Goal: Task Accomplishment & Management: Manage account settings

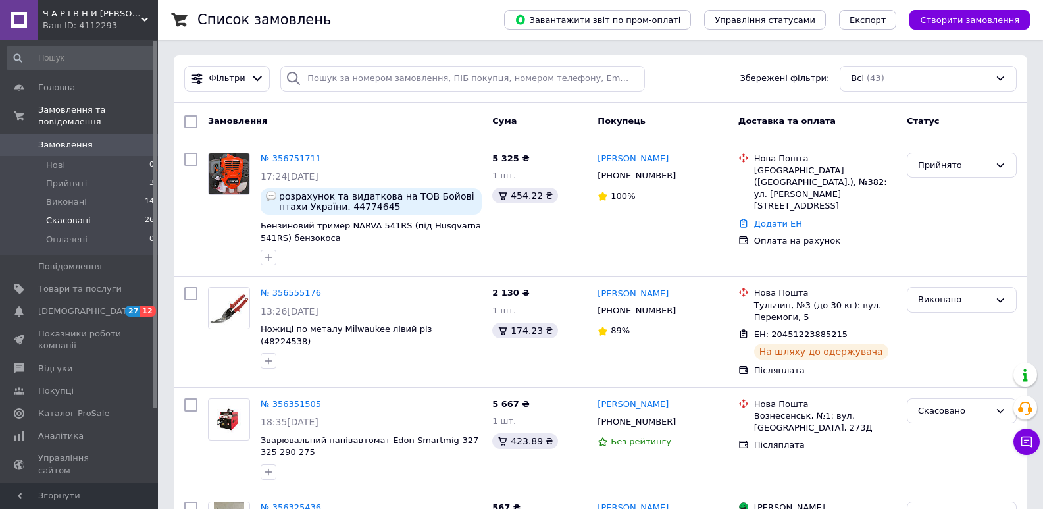
click at [79, 214] on span "Скасовані" at bounding box center [68, 220] width 45 height 12
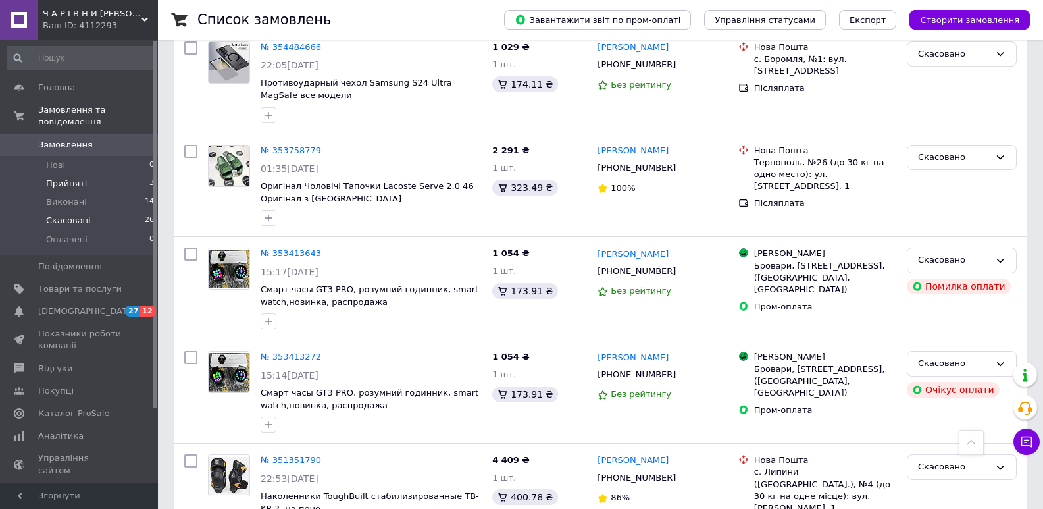
scroll to position [1053, 0]
click at [57, 178] on span "Прийняті" at bounding box center [66, 184] width 41 height 12
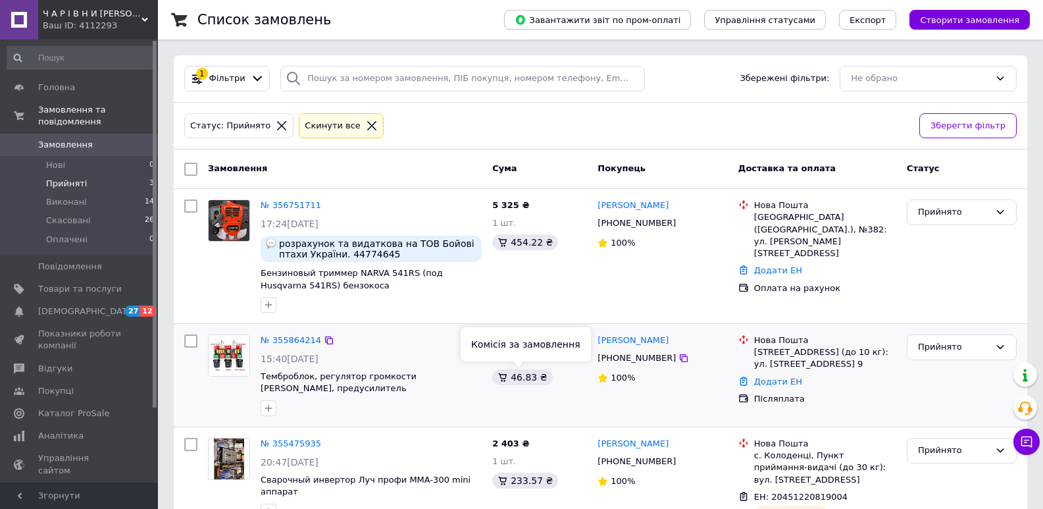
scroll to position [45, 0]
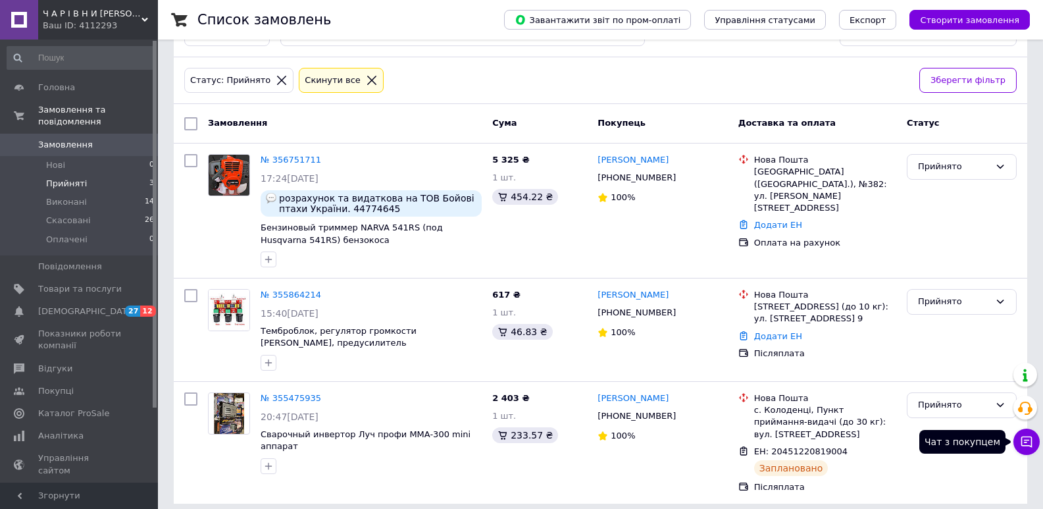
click at [1040, 438] on div "Список замовлень Завантажити звіт по пром-оплаті Управління статусами Експорт С…" at bounding box center [600, 237] width 885 height 565
click at [1030, 437] on icon at bounding box center [1026, 441] width 11 height 11
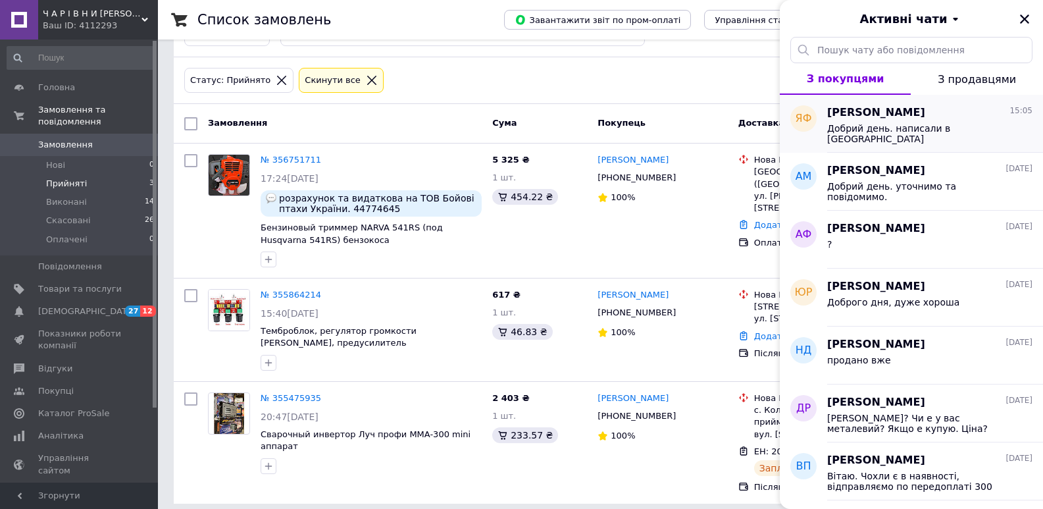
click at [878, 136] on div "Добрий день. написали в [GEOGRAPHIC_DATA]" at bounding box center [920, 133] width 187 height 21
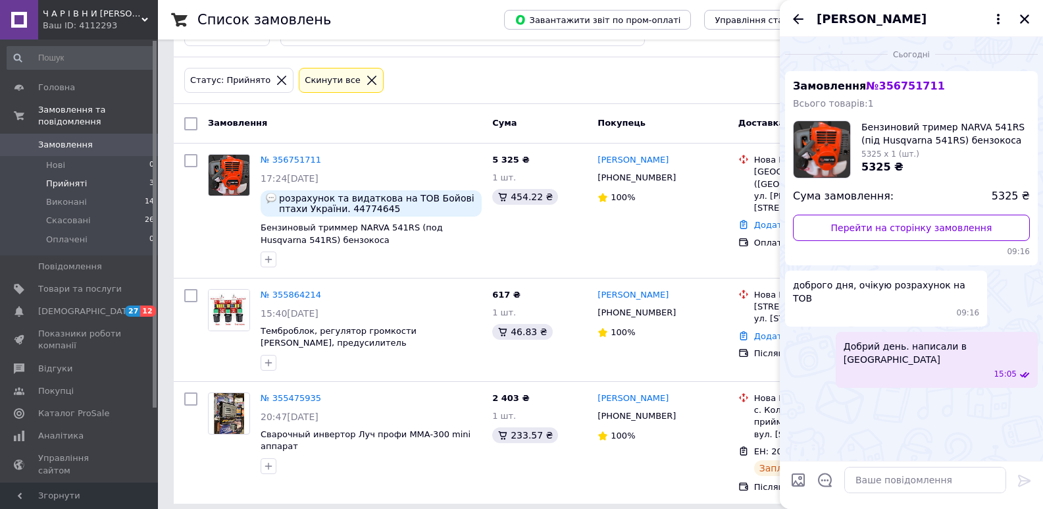
click at [786, 11] on div "[PERSON_NAME]" at bounding box center [911, 18] width 263 height 37
click at [797, 22] on icon "Назад" at bounding box center [798, 19] width 11 height 10
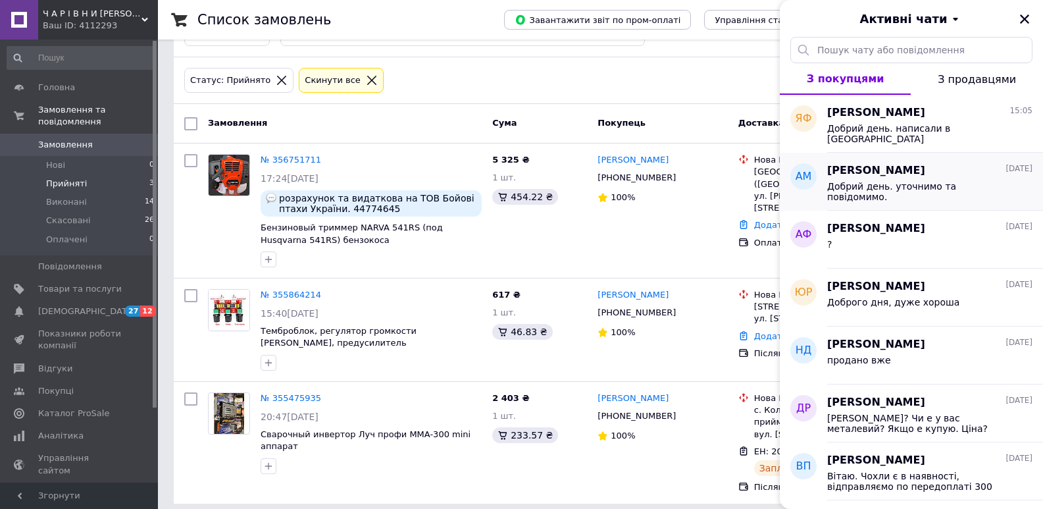
click at [902, 184] on span "Добрий день. уточнимо та повідомимо." at bounding box center [920, 191] width 187 height 21
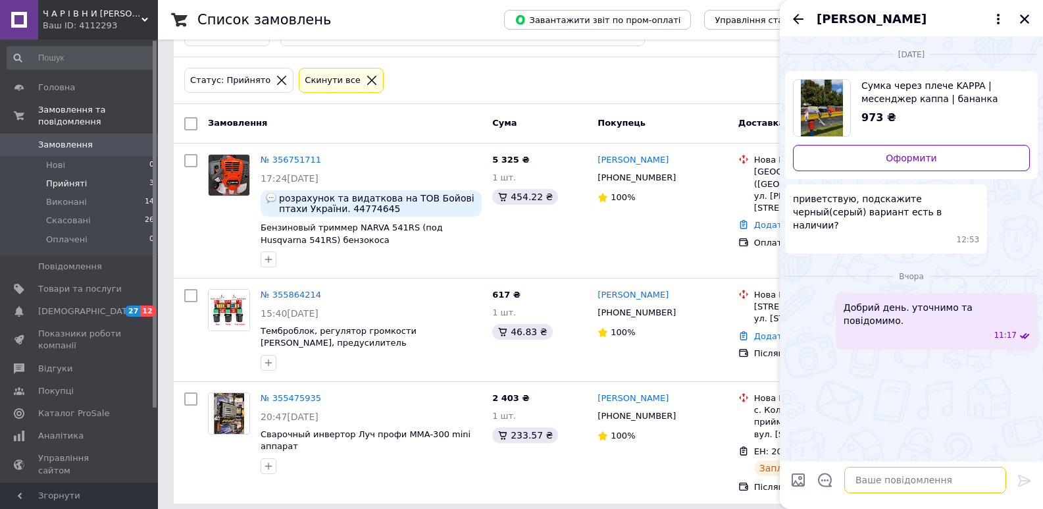
click at [886, 483] on textarea at bounding box center [925, 479] width 162 height 26
type textarea "Нажаль вже немає."
click at [1019, 482] on icon at bounding box center [1025, 480] width 16 height 16
click at [790, 19] on icon "Назад" at bounding box center [798, 19] width 16 height 16
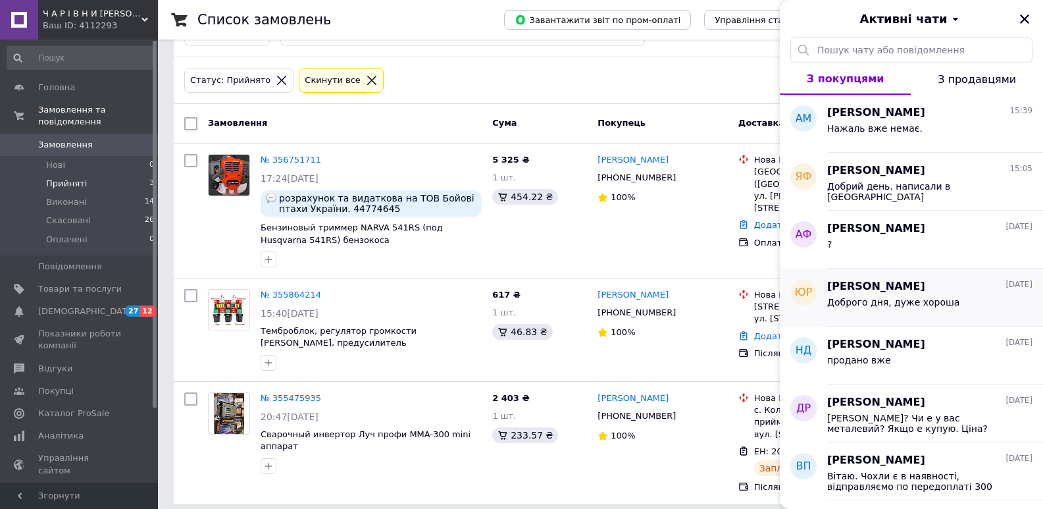
click at [866, 311] on div "Доброго дня, дуже хороша" at bounding box center [893, 306] width 132 height 18
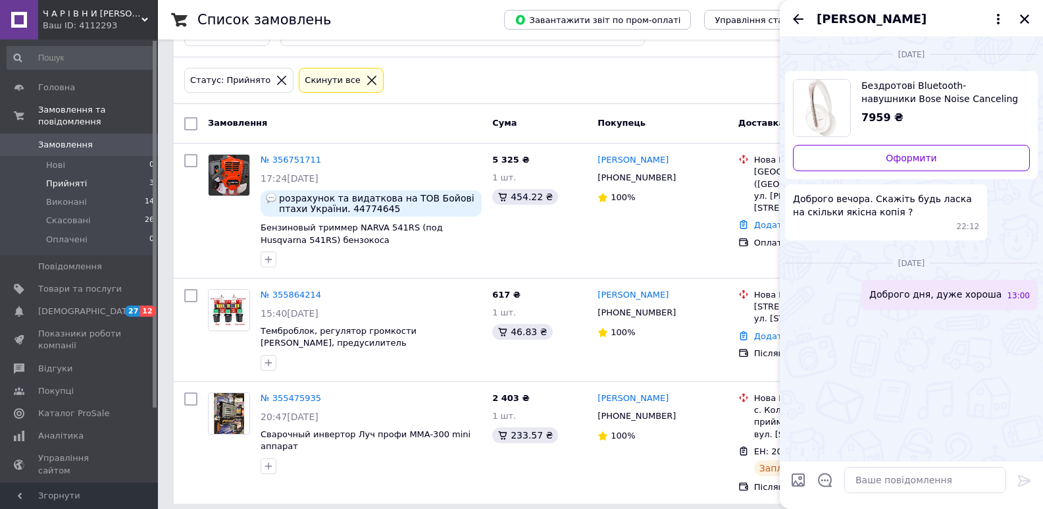
click at [895, 81] on span "Бездротові Bluetooth-навушники Bose Noise Canceling 700" at bounding box center [940, 92] width 158 height 26
click at [49, 283] on span "Товари та послуги" at bounding box center [80, 289] width 84 height 12
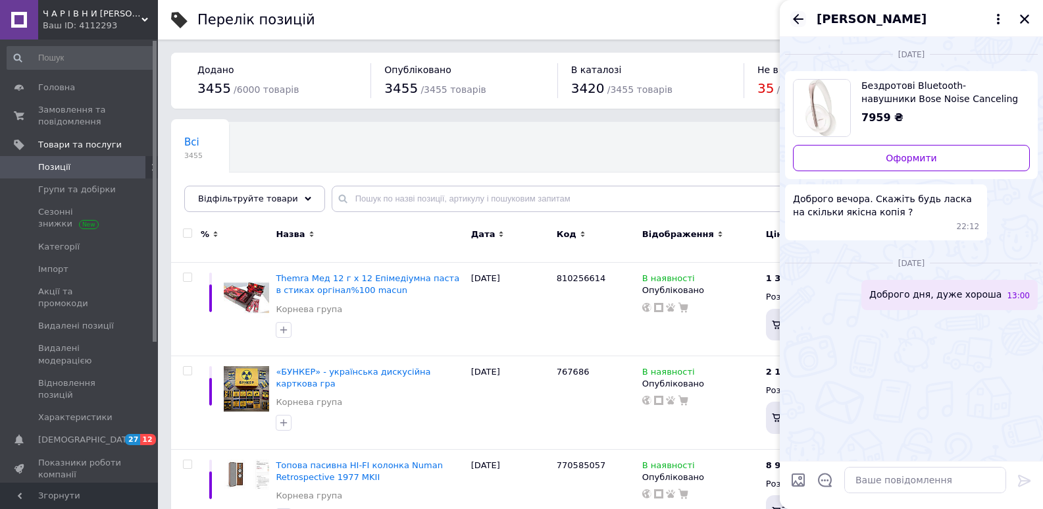
click at [797, 19] on icon "Назад" at bounding box center [798, 19] width 11 height 10
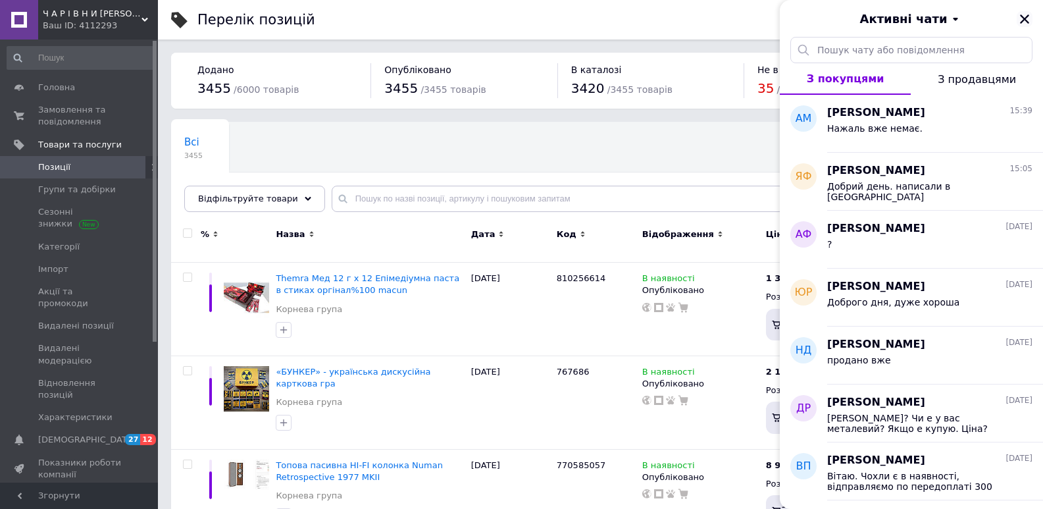
click at [1018, 18] on button "Закрити" at bounding box center [1025, 19] width 16 height 16
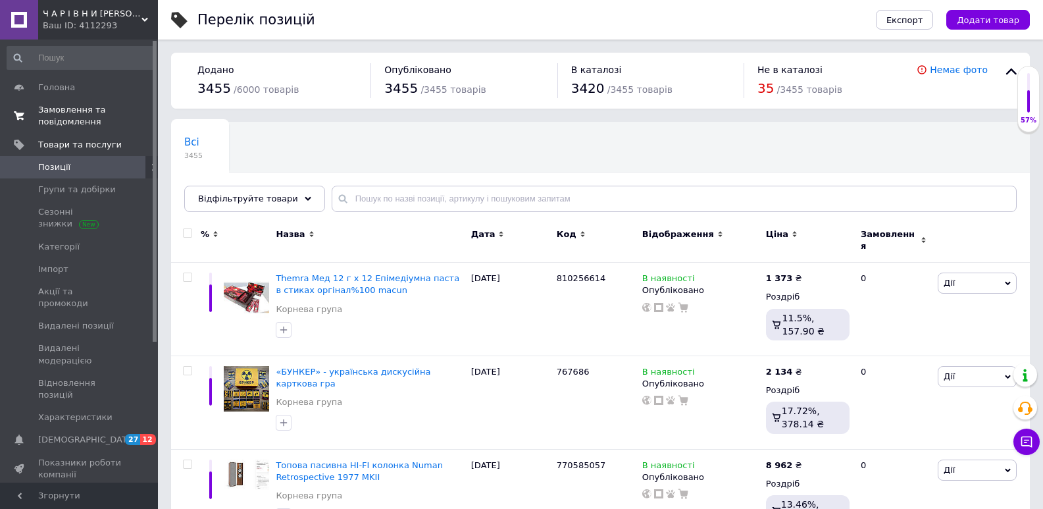
click at [47, 116] on span "Замовлення та повідомлення" at bounding box center [80, 116] width 84 height 24
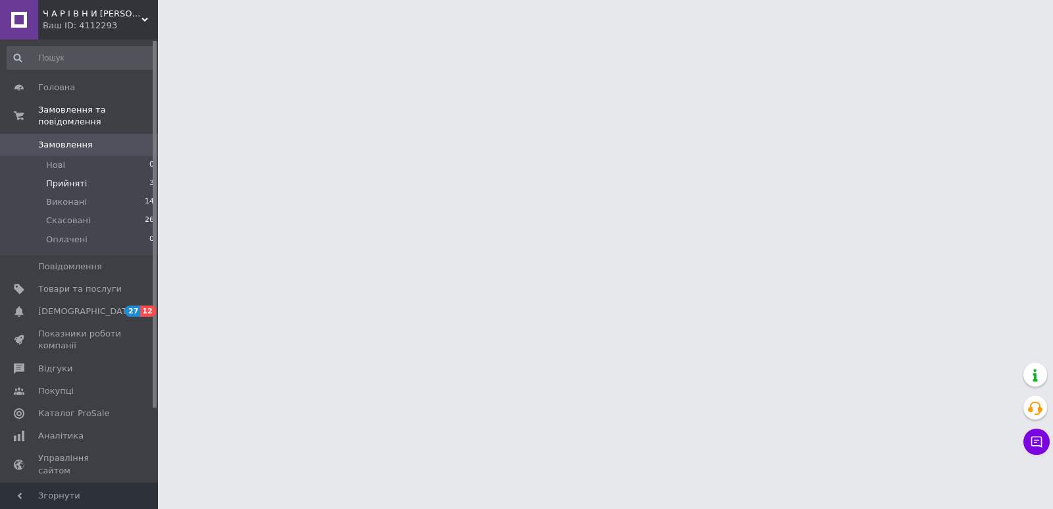
click at [80, 178] on span "Прийняті" at bounding box center [66, 184] width 41 height 12
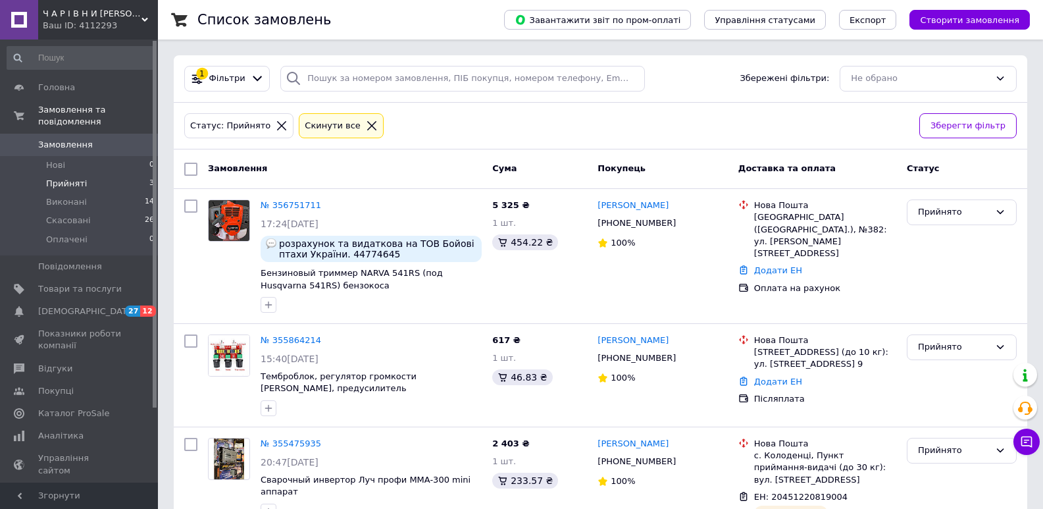
click at [168, 259] on div "Список замовлень Завантажити звіт по пром-оплаті Управління статусами Експорт С…" at bounding box center [600, 282] width 885 height 565
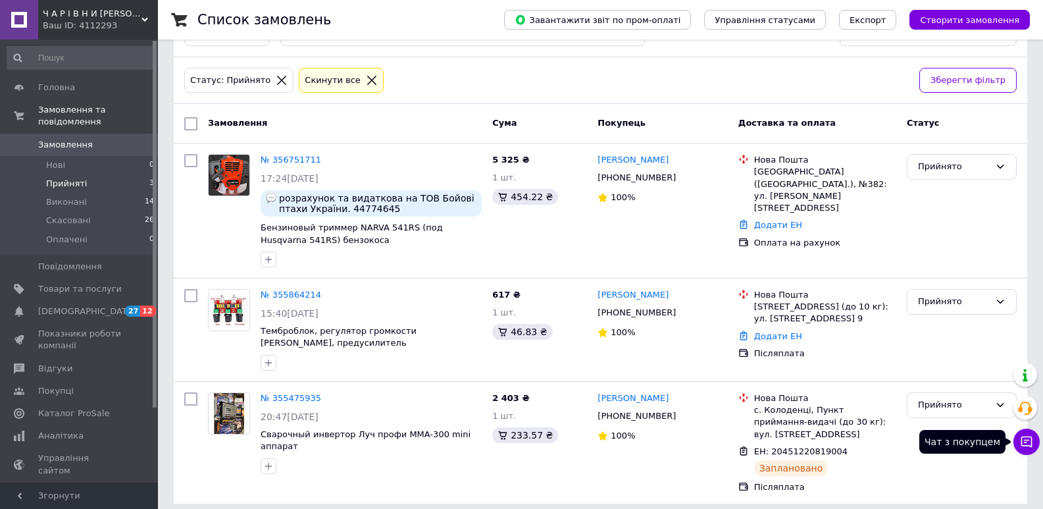
click at [1028, 438] on icon at bounding box center [1026, 441] width 13 height 13
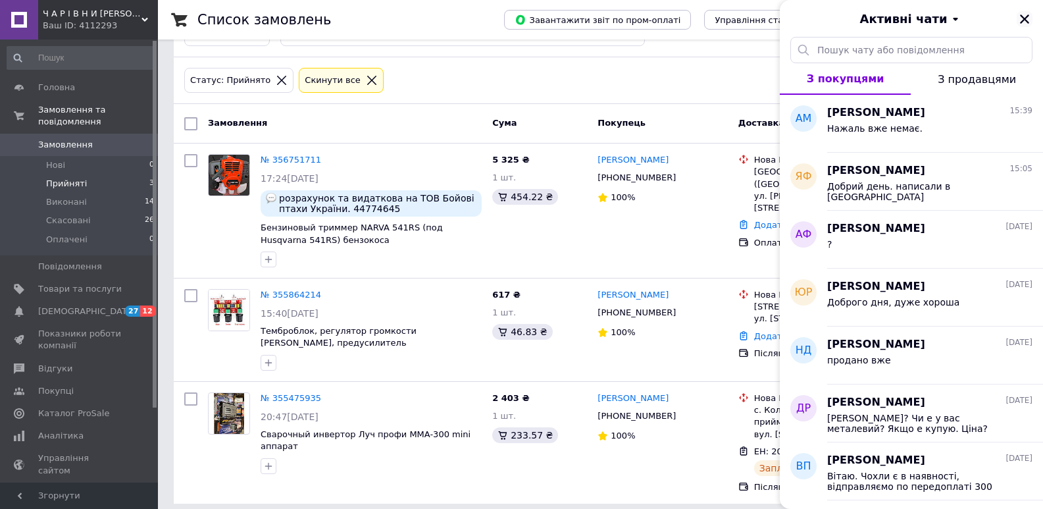
click at [1020, 17] on icon "Закрити" at bounding box center [1025, 19] width 12 height 12
